Goal: Task Accomplishment & Management: Manage account settings

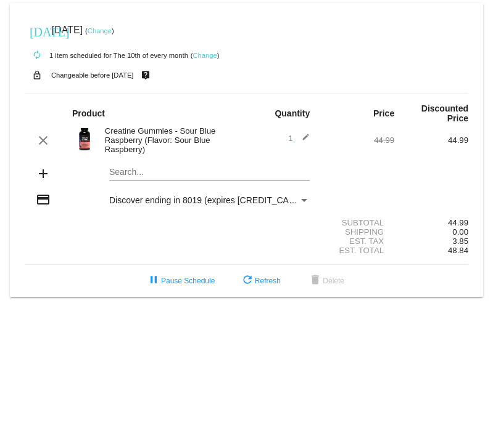
click at [153, 143] on div "Creatine Gummies - Sour Blue Raspberry (Flavor: Sour Blue Raspberry)" at bounding box center [173, 140] width 148 height 28
click at [308, 135] on mat-icon "edit" at bounding box center [302, 140] width 15 height 15
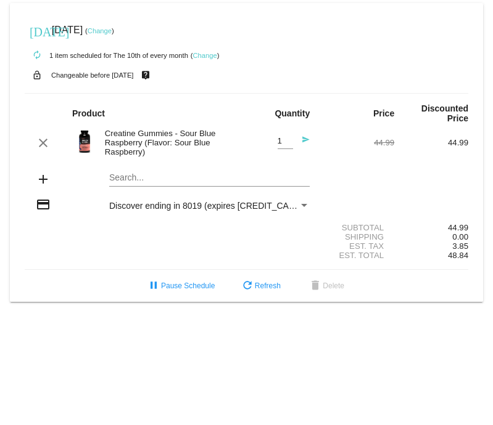
click at [173, 144] on div "Creatine Gummies - Sour Blue Raspberry (Flavor: Sour Blue Raspberry)" at bounding box center [173, 143] width 148 height 28
click at [125, 174] on div "Search..." at bounding box center [209, 175] width 200 height 24
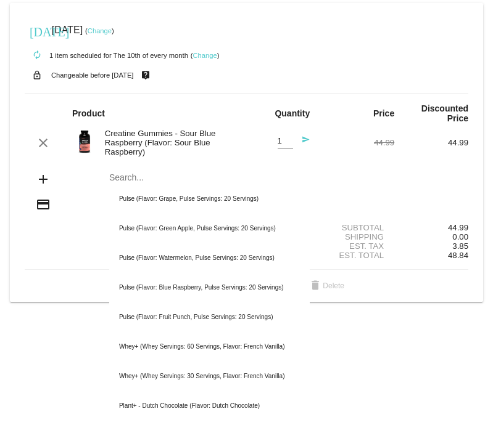
click at [152, 150] on div "Creatine Gummies - Sour Blue Raspberry (Flavor: Sour Blue Raspberry)" at bounding box center [173, 143] width 148 height 28
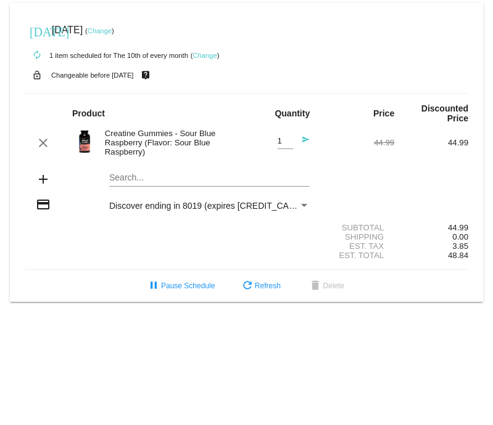
click at [127, 145] on div "Creatine Gummies - Sour Blue Raspberry (Flavor: Sour Blue Raspberry)" at bounding box center [173, 143] width 148 height 28
click at [208, 56] on link "Change" at bounding box center [205, 55] width 24 height 7
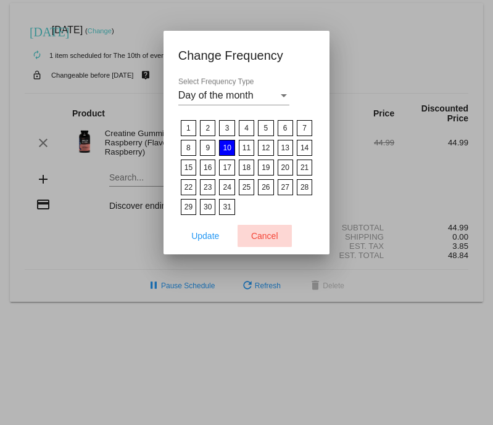
click at [276, 239] on span "Cancel" at bounding box center [264, 236] width 27 height 10
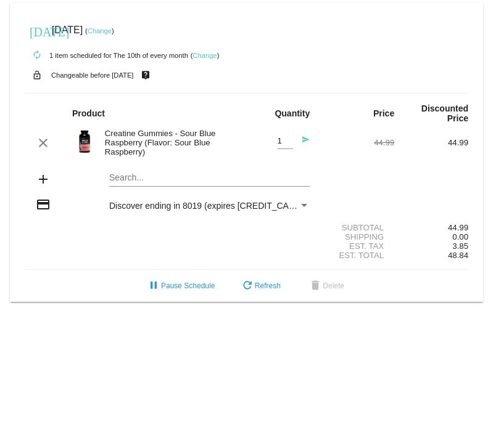
click at [43, 184] on mat-icon "add" at bounding box center [43, 179] width 15 height 15
click at [126, 179] on mat-card "[DATE] [DATE] ( Change ) autorenew 1 item scheduled for The 10th of every month…" at bounding box center [246, 152] width 473 height 299
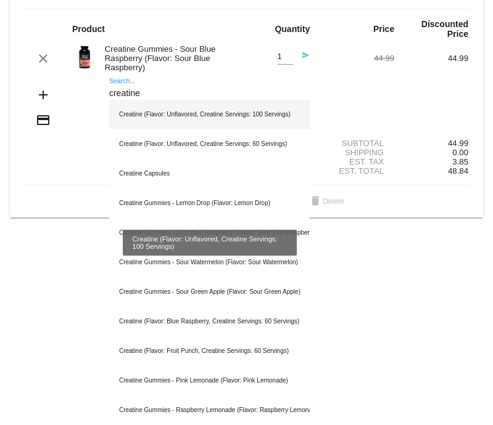
scroll to position [85, 0]
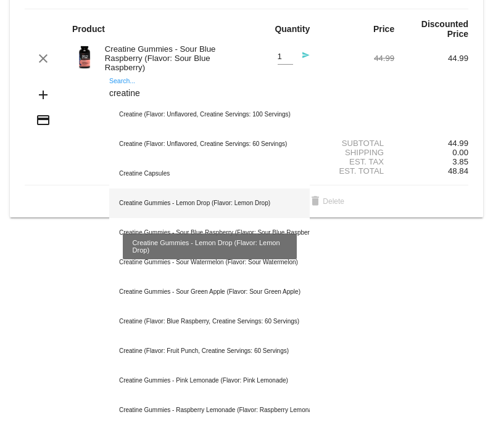
type input "creatine"
click at [174, 202] on div "Creatine Gummies - Lemon Drop (Flavor: Lemon Drop)" at bounding box center [209, 204] width 200 height 30
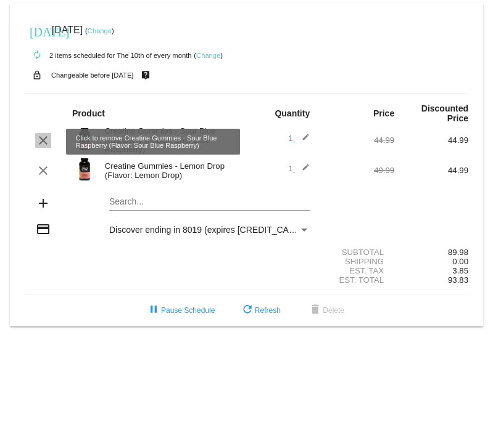
click at [43, 137] on mat-icon "clear" at bounding box center [43, 140] width 15 height 15
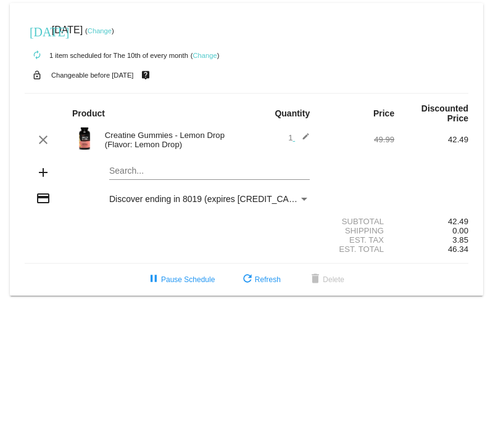
click at [303, 139] on mat-icon "edit" at bounding box center [302, 140] width 15 height 15
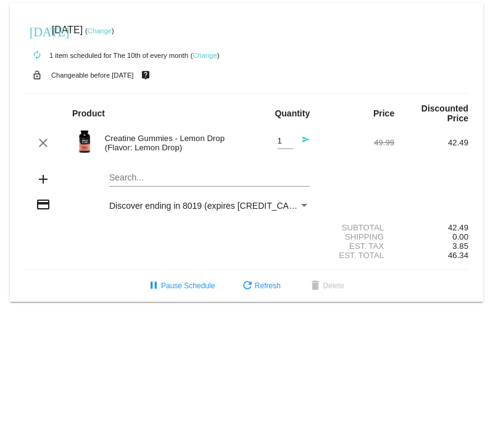
click at [287, 144] on input "1" at bounding box center [284, 141] width 15 height 9
type input "2"
click at [287, 142] on input "2" at bounding box center [284, 141] width 15 height 9
click at [341, 91] on mat-card "[DATE] [DATE] ( Change ) autorenew 1 item scheduled for The 10th of every month…" at bounding box center [246, 152] width 473 height 299
click at [305, 145] on mat-icon "send" at bounding box center [302, 143] width 15 height 15
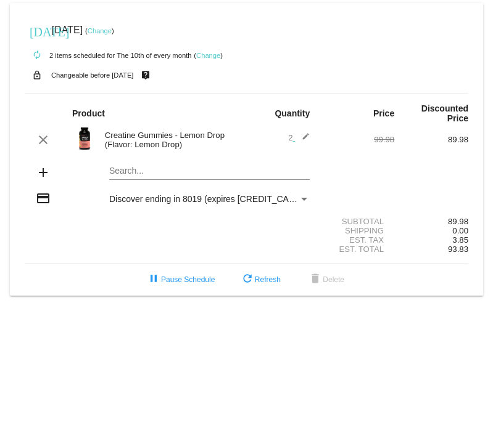
click at [303, 137] on mat-icon "edit" at bounding box center [302, 140] width 15 height 15
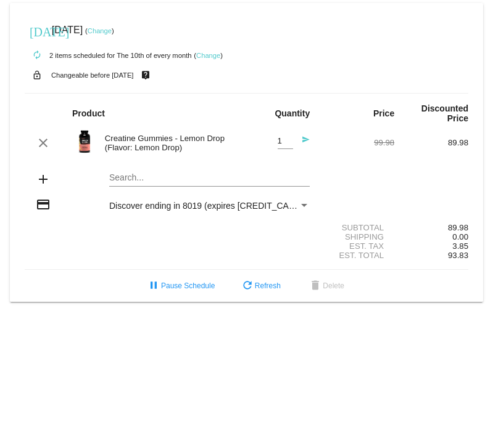
type input "1"
click at [286, 145] on input "1" at bounding box center [284, 141] width 15 height 9
click at [307, 141] on mat-icon "send" at bounding box center [302, 143] width 15 height 15
